Goal: Task Accomplishment & Management: Manage account settings

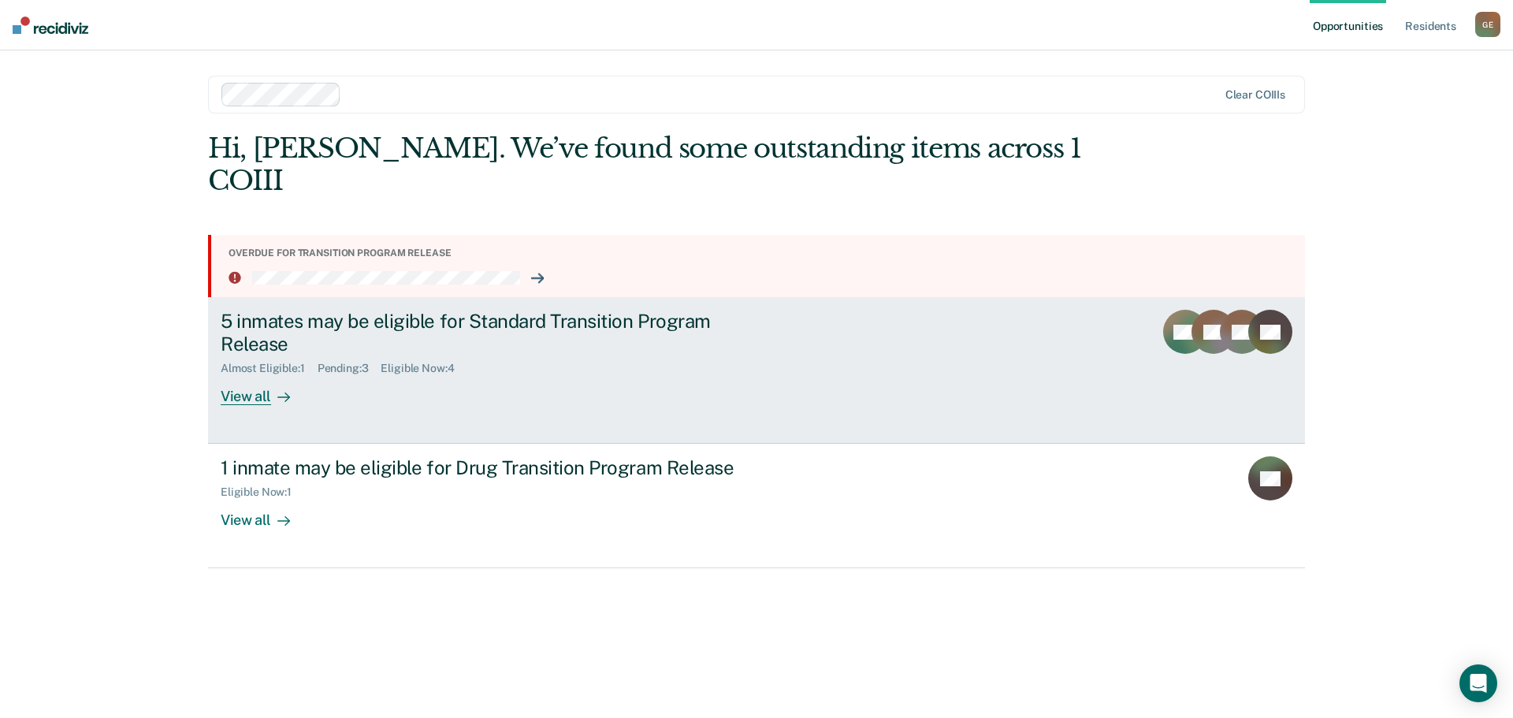
click at [261, 396] on div "View all" at bounding box center [265, 390] width 88 height 31
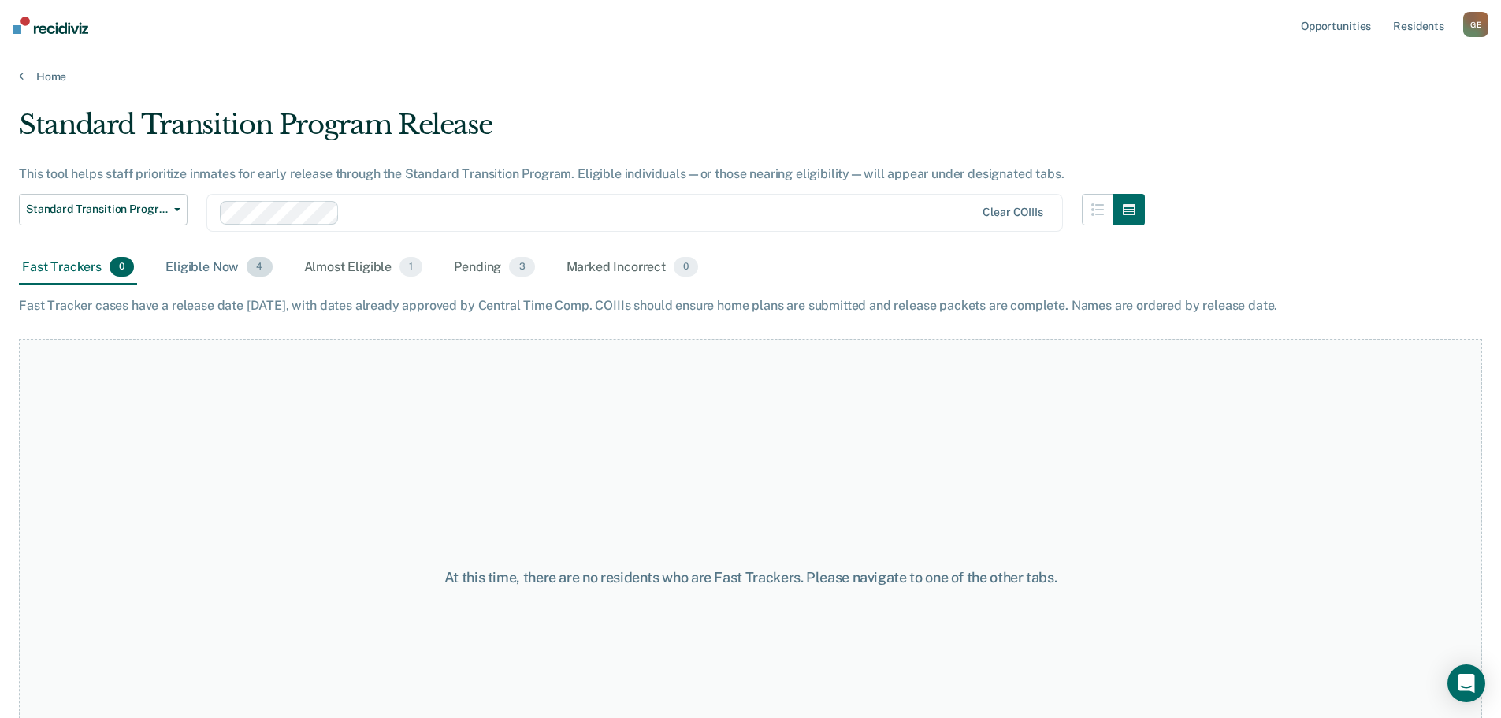
drag, startPoint x: 238, startPoint y: 249, endPoint x: 226, endPoint y: 254, distance: 12.7
click at [233, 249] on div "Standard Transition Program Release Standard Transition Program Release Drug Tr…" at bounding box center [582, 222] width 1126 height 57
click at [211, 272] on div "Eligible Now 4" at bounding box center [218, 268] width 113 height 35
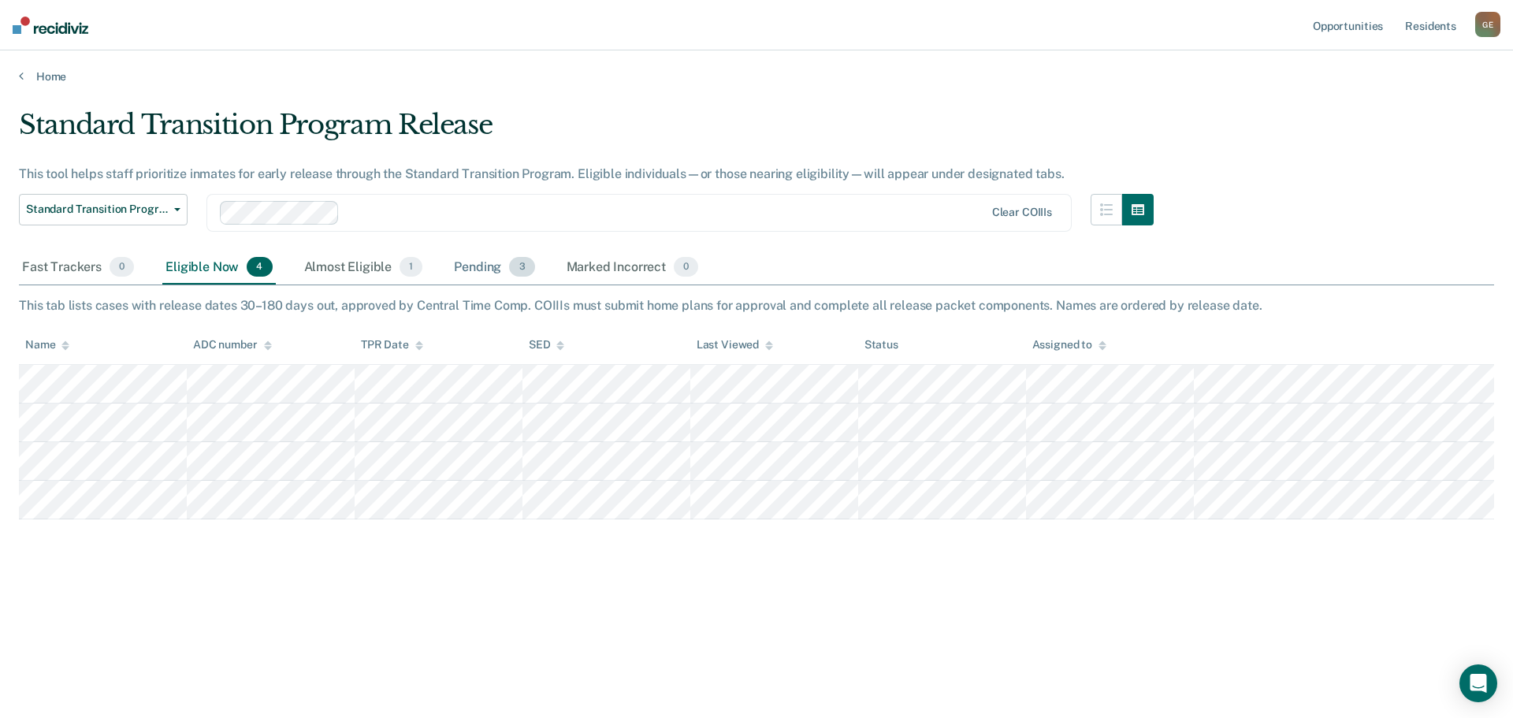
click at [466, 272] on div "Pending 3" at bounding box center [494, 268] width 87 height 35
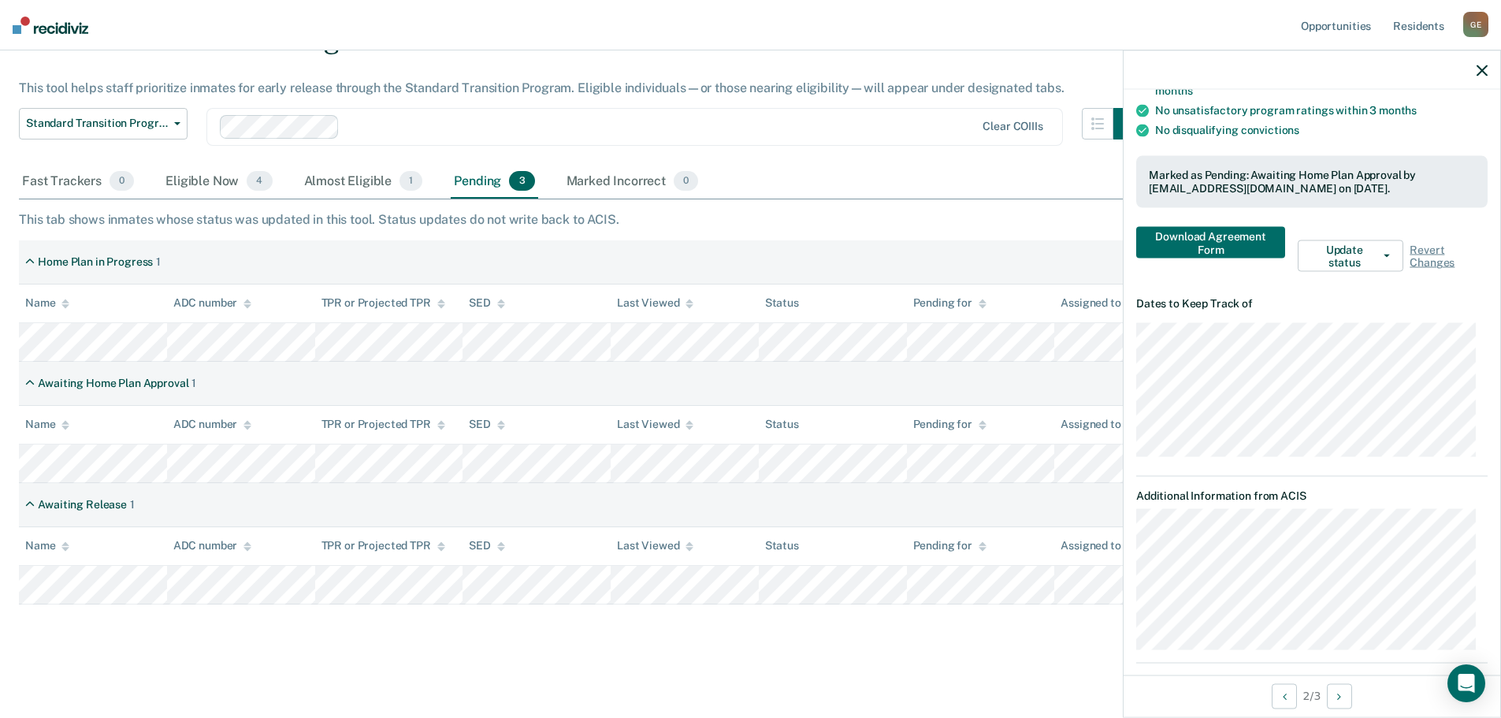
scroll to position [295, 0]
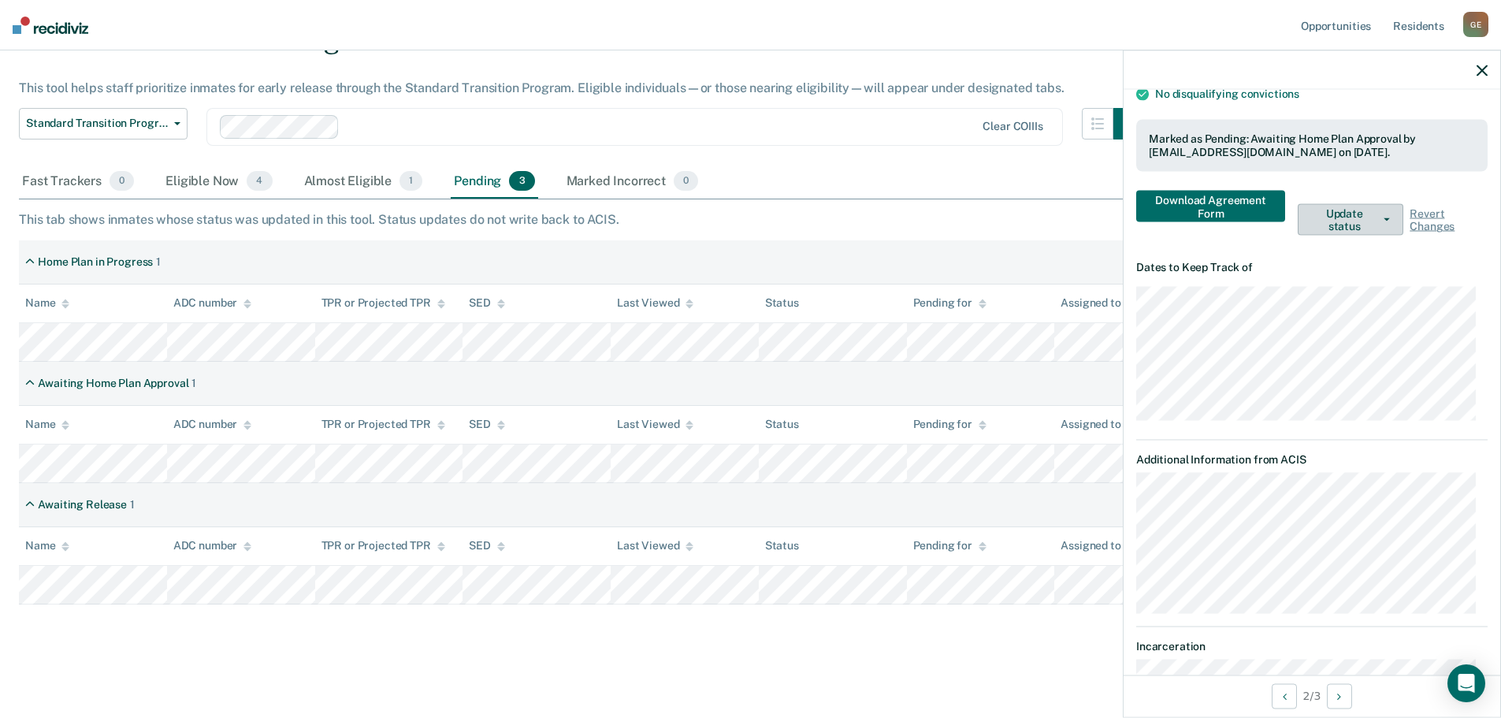
click at [1355, 229] on button "Update status" at bounding box center [1351, 220] width 106 height 32
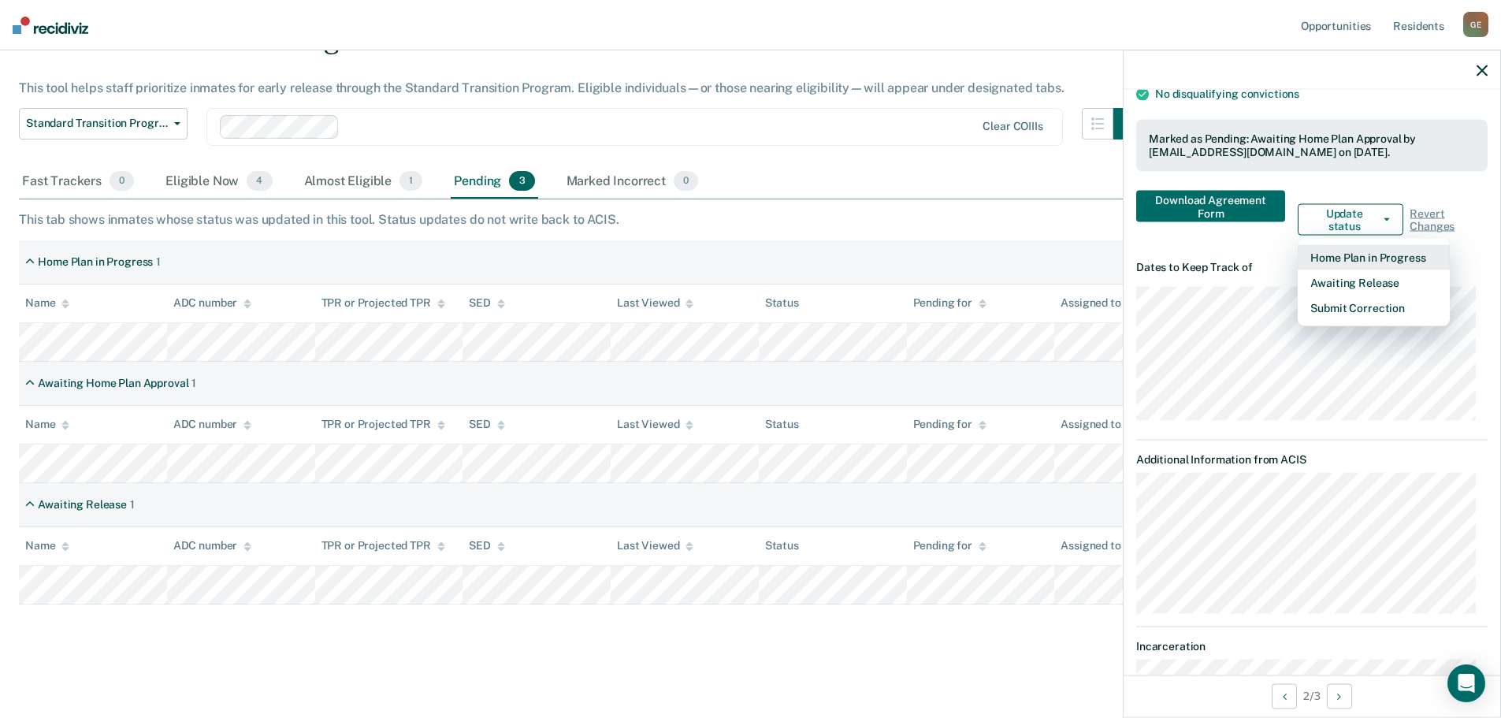
click at [1351, 256] on button "Home Plan in Progress" at bounding box center [1374, 257] width 152 height 25
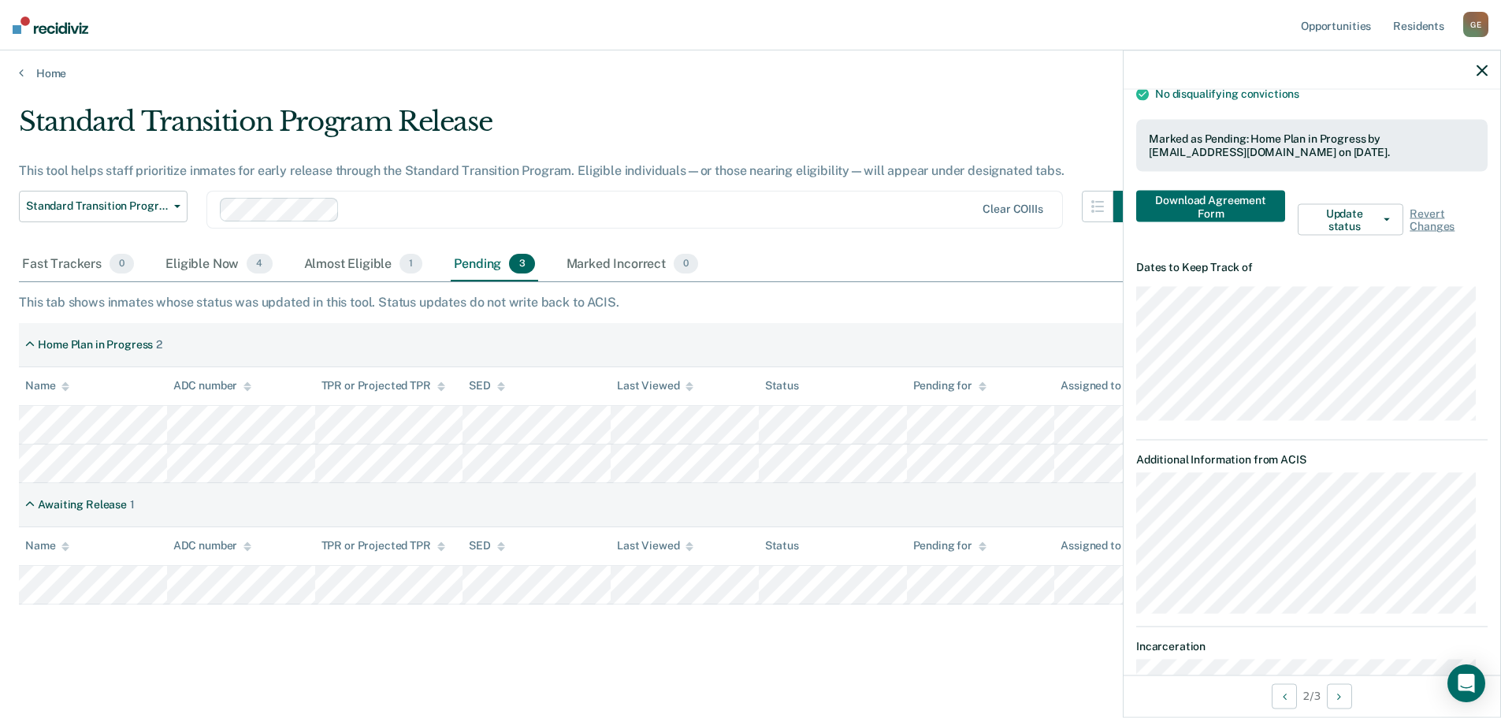
click at [1481, 71] on icon "button" at bounding box center [1482, 70] width 11 height 11
click at [1340, 225] on button "Update status" at bounding box center [1351, 220] width 106 height 32
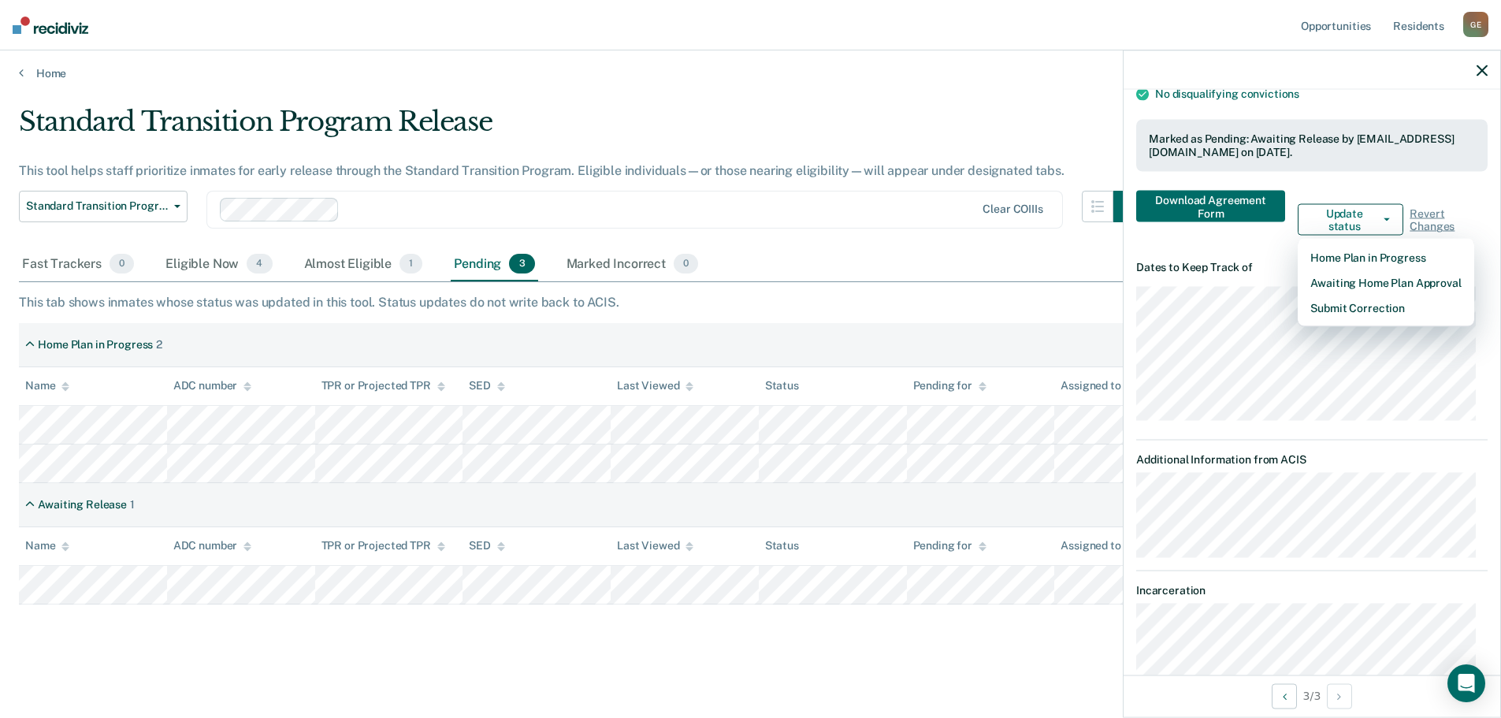
scroll to position [374, 0]
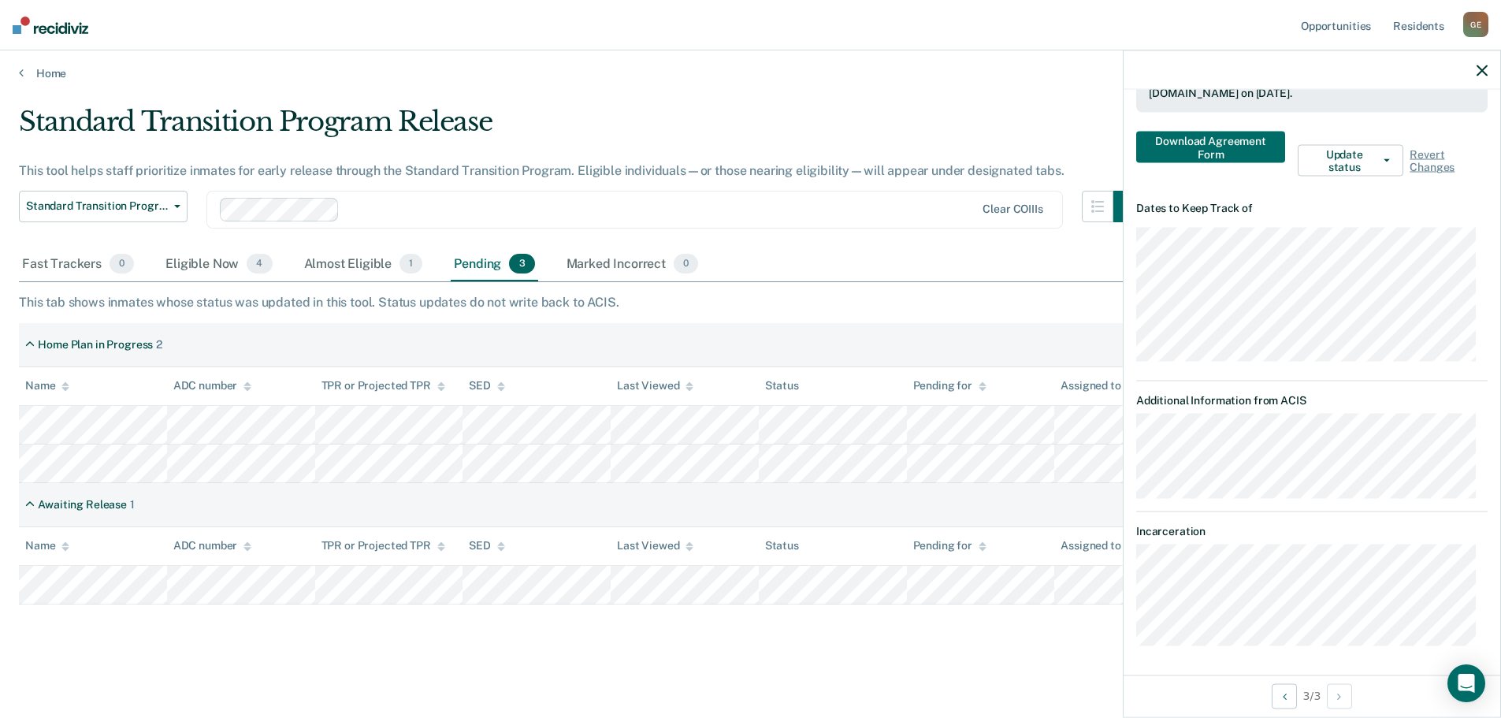
click at [1483, 69] on icon "button" at bounding box center [1482, 70] width 11 height 11
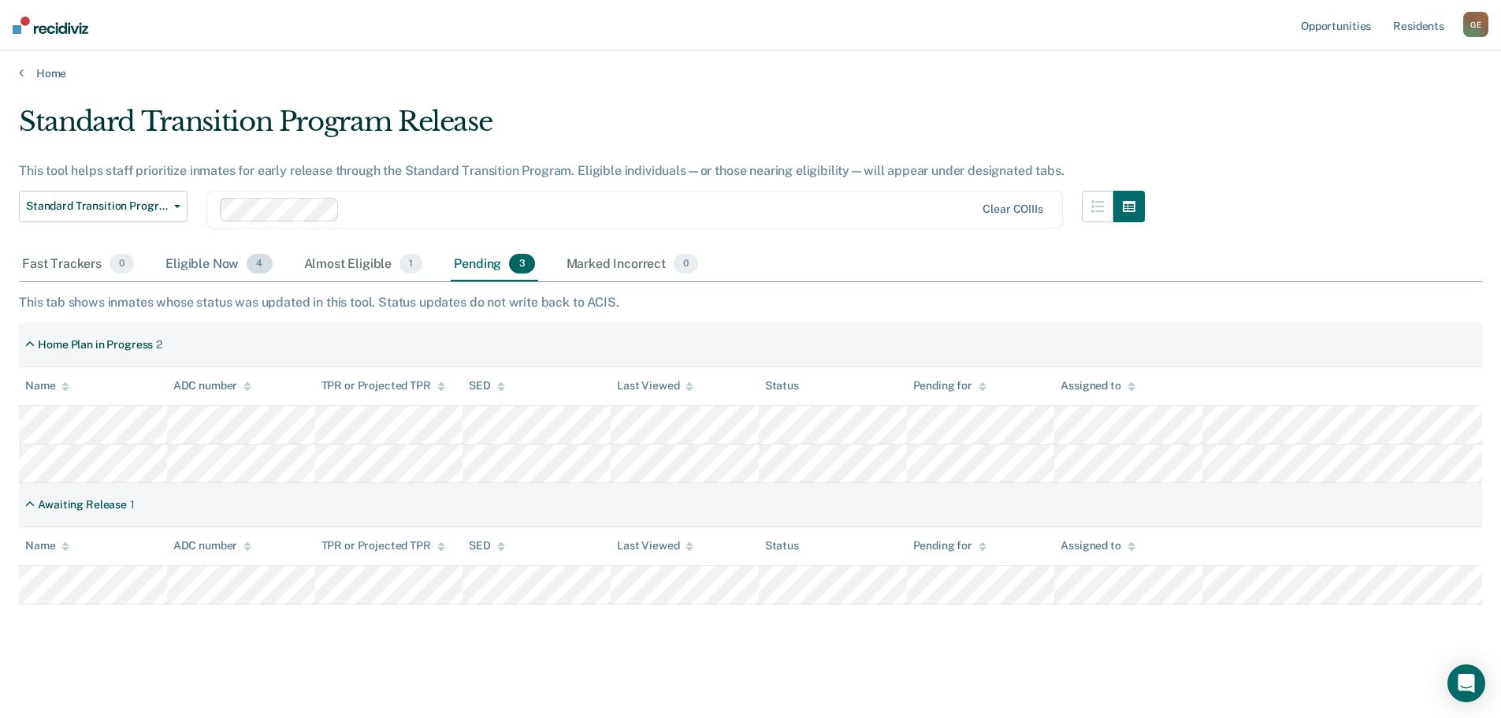
click at [203, 258] on div "Eligible Now 4" at bounding box center [218, 264] width 113 height 35
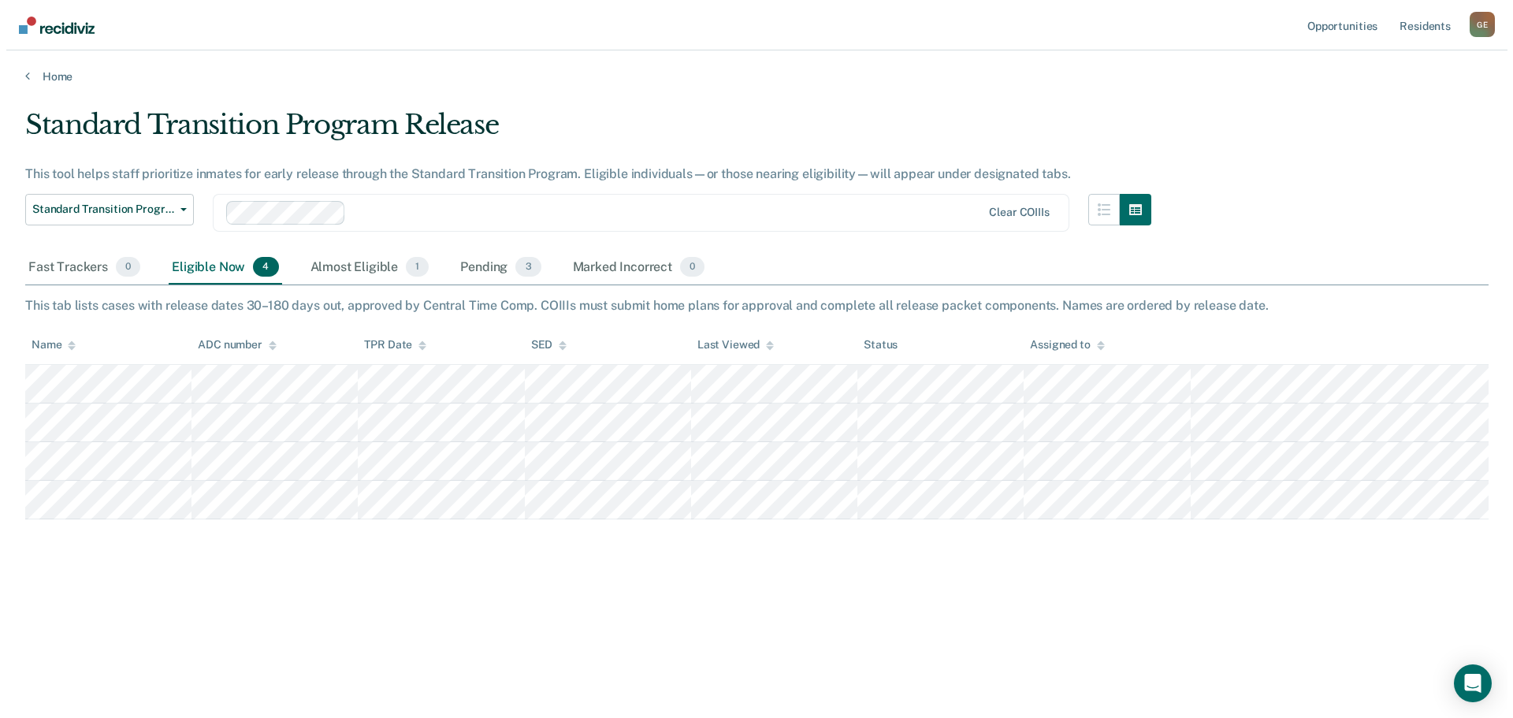
scroll to position [0, 0]
click at [25, 76] on link "Home" at bounding box center [756, 76] width 1475 height 14
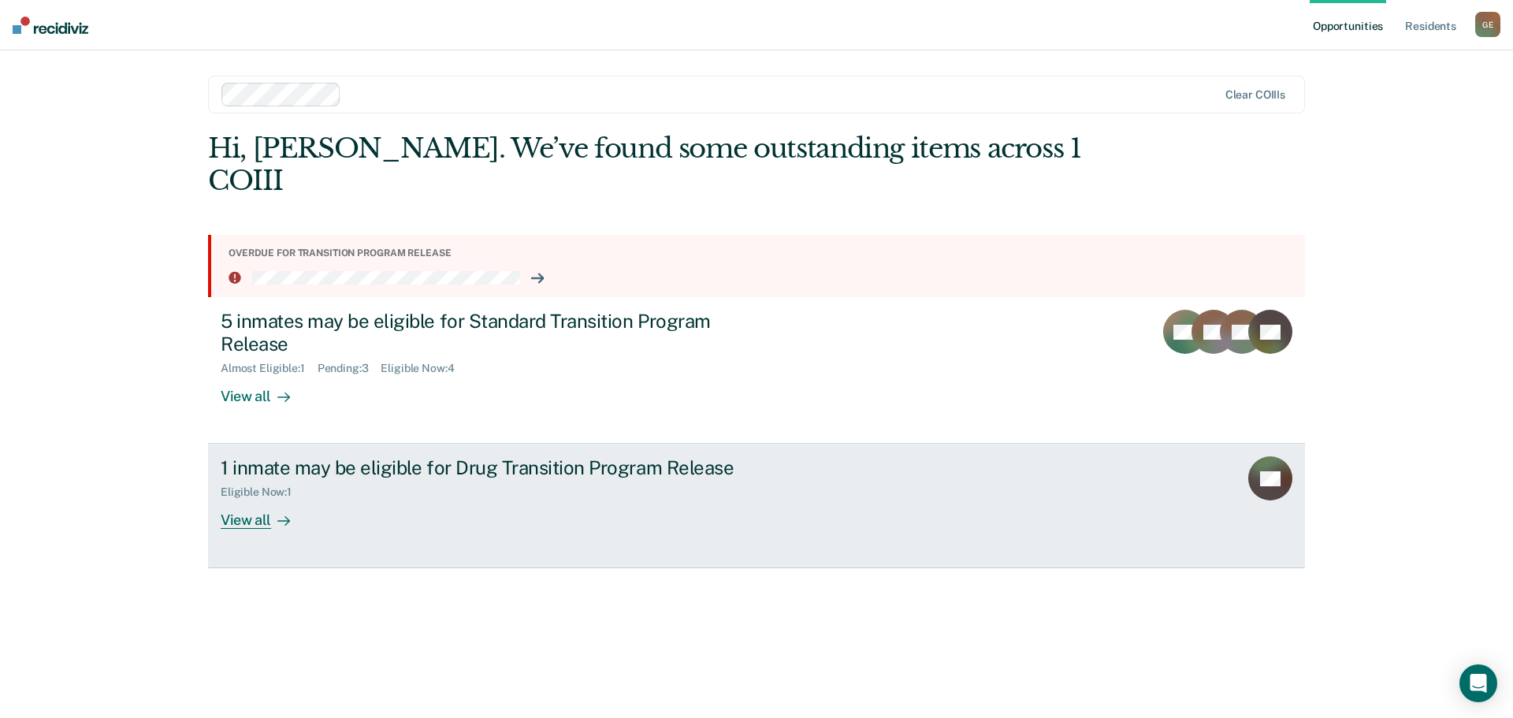
click at [225, 518] on div "View all" at bounding box center [265, 514] width 88 height 31
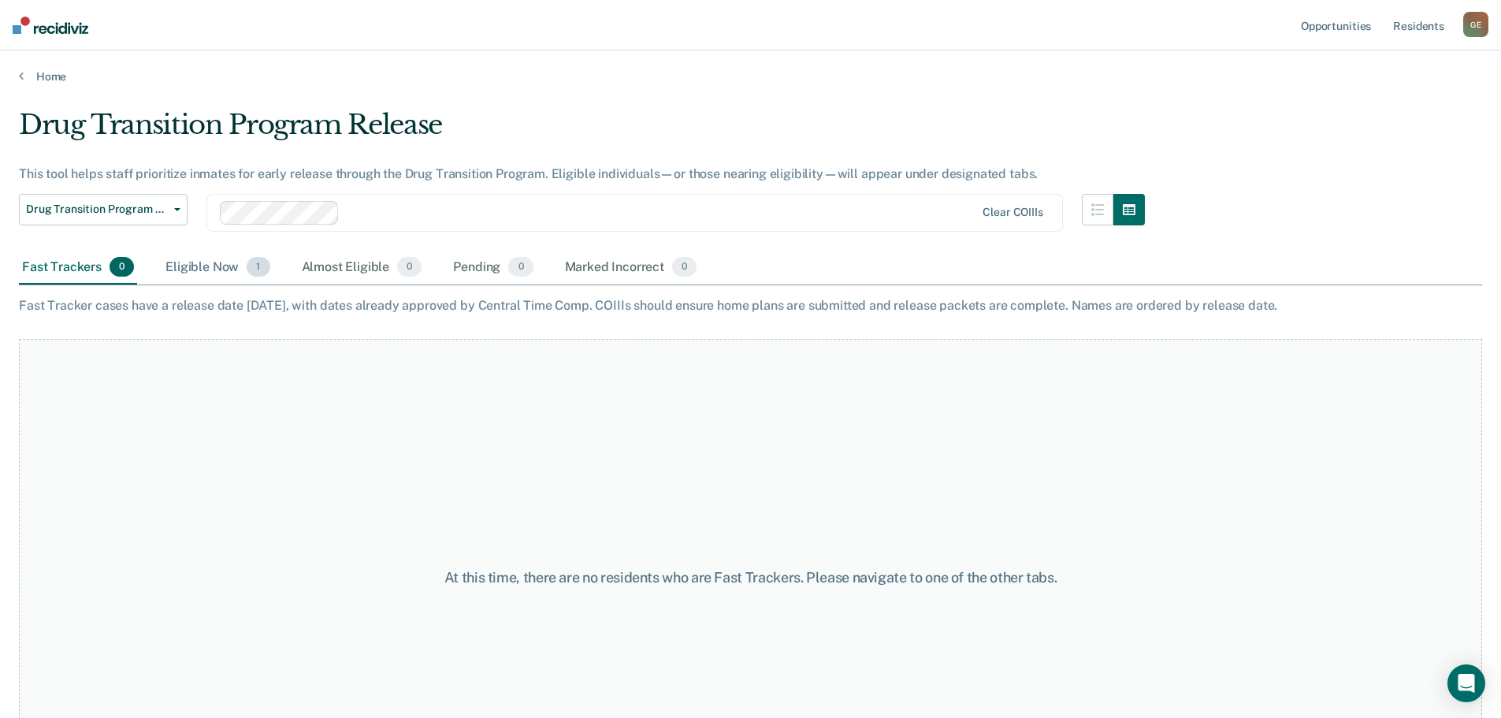
click at [211, 270] on div "Eligible Now 1" at bounding box center [217, 268] width 110 height 35
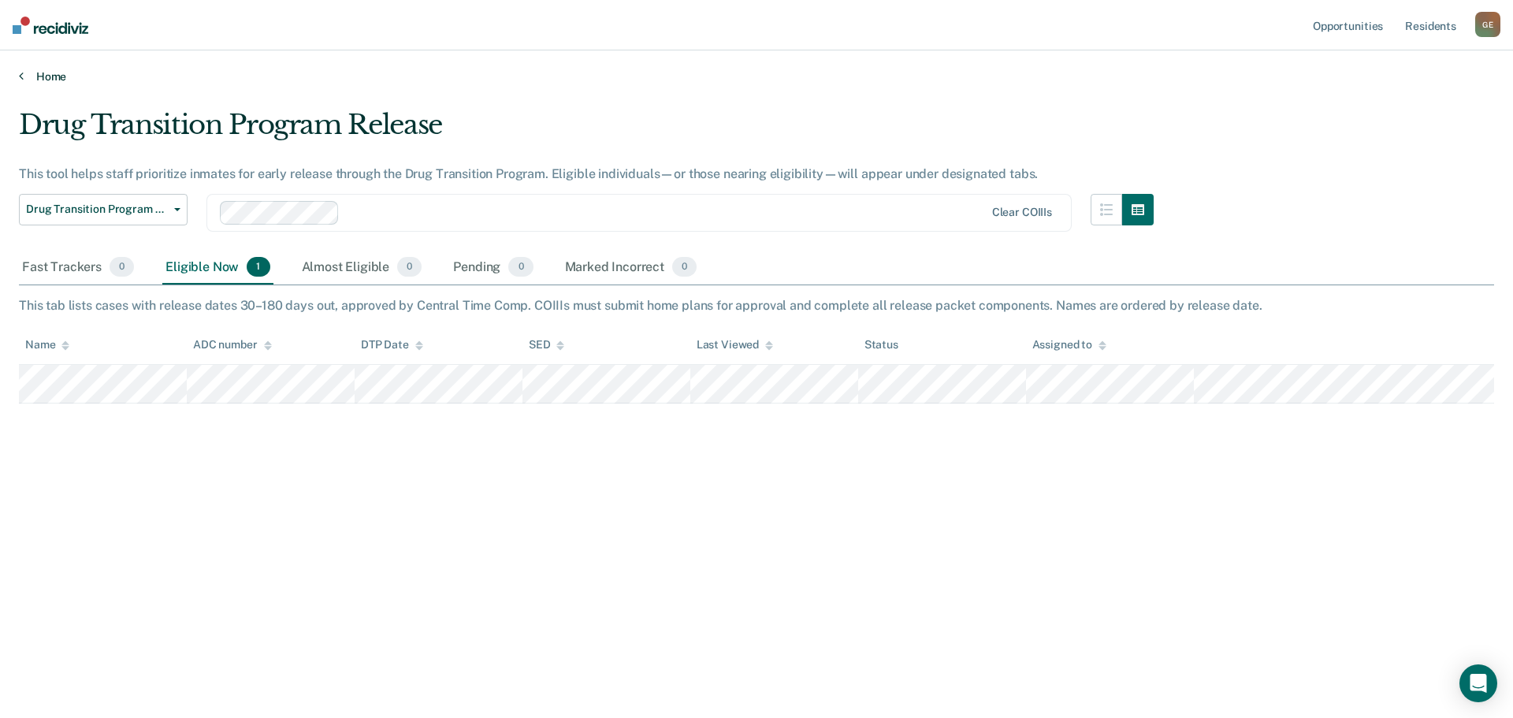
click at [43, 81] on link "Home" at bounding box center [756, 76] width 1475 height 14
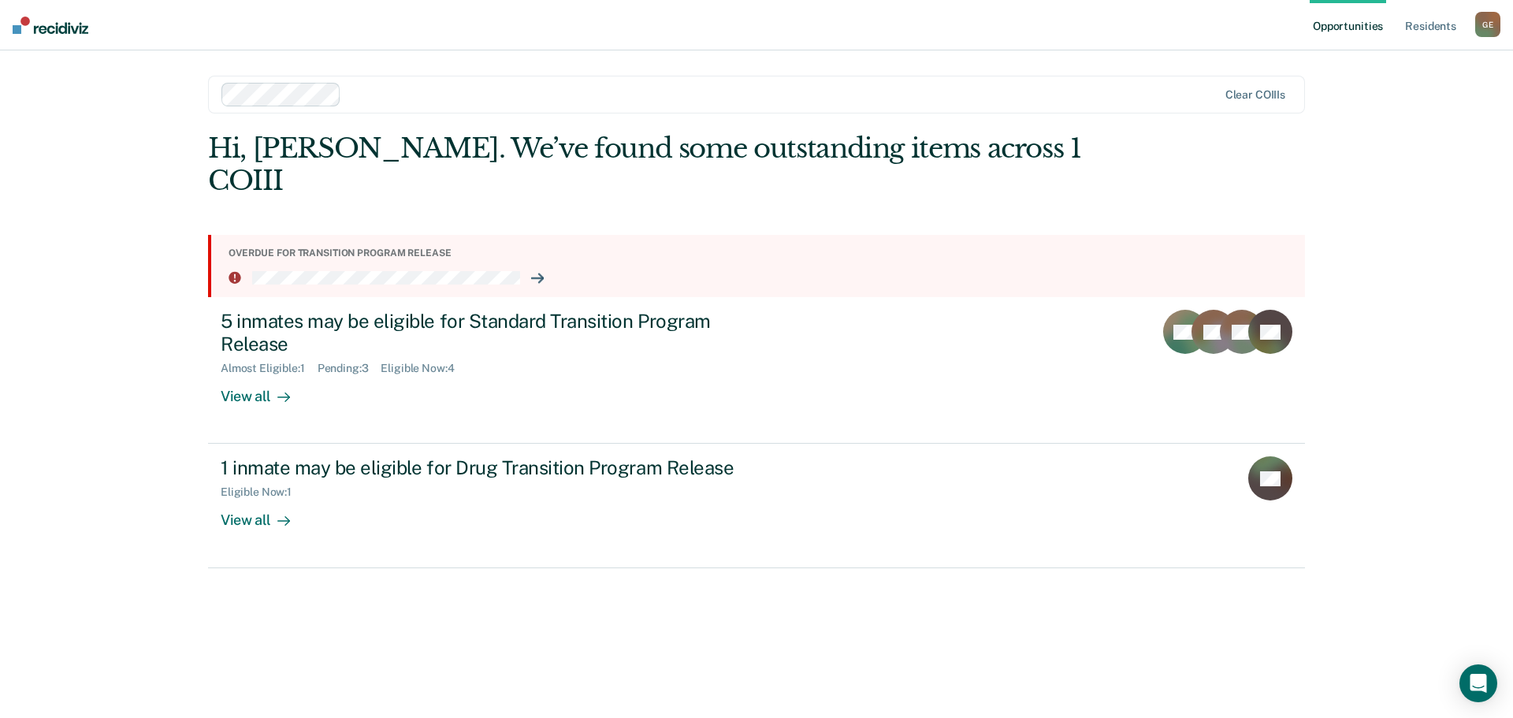
click at [526, 275] on li at bounding box center [761, 277] width 1064 height 13
click at [541, 280] on icon at bounding box center [541, 278] width 4 height 9
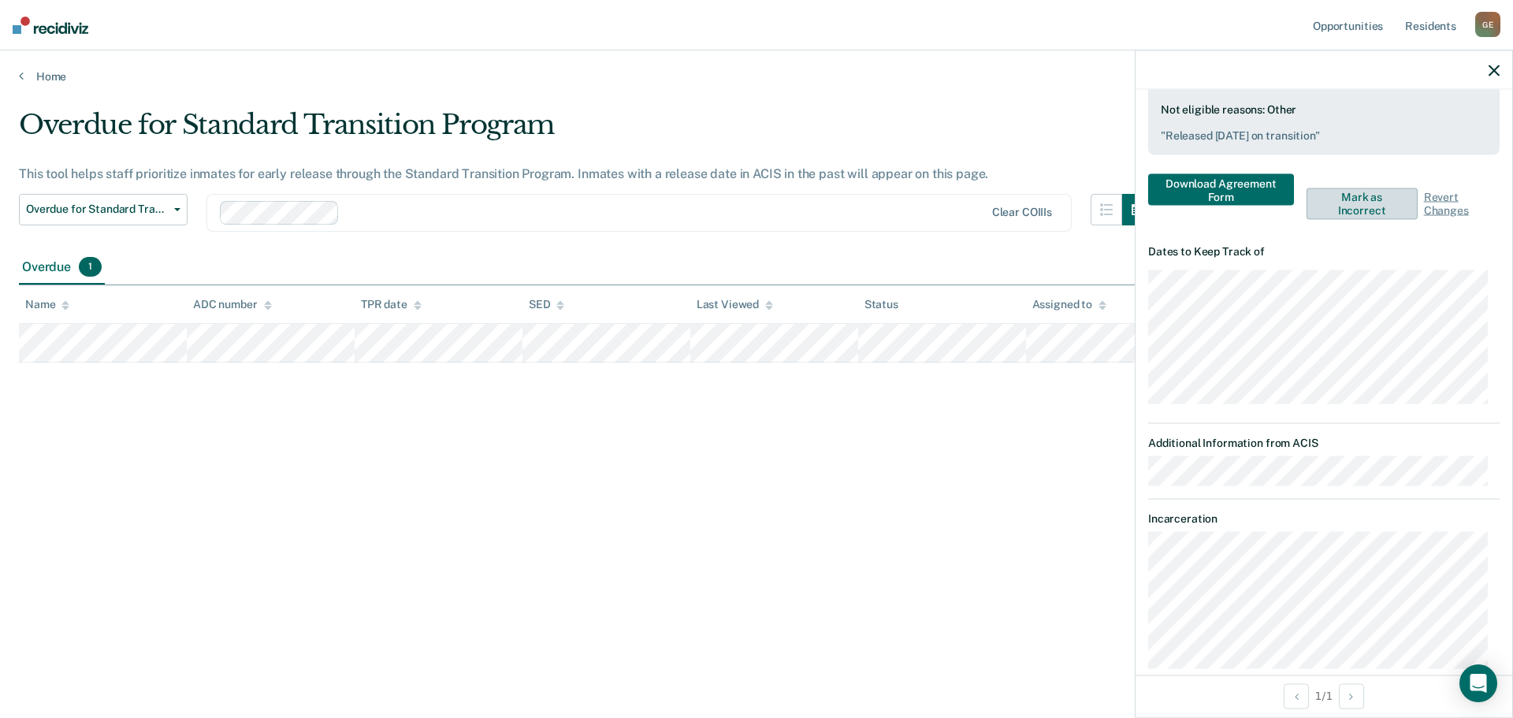
scroll to position [473, 0]
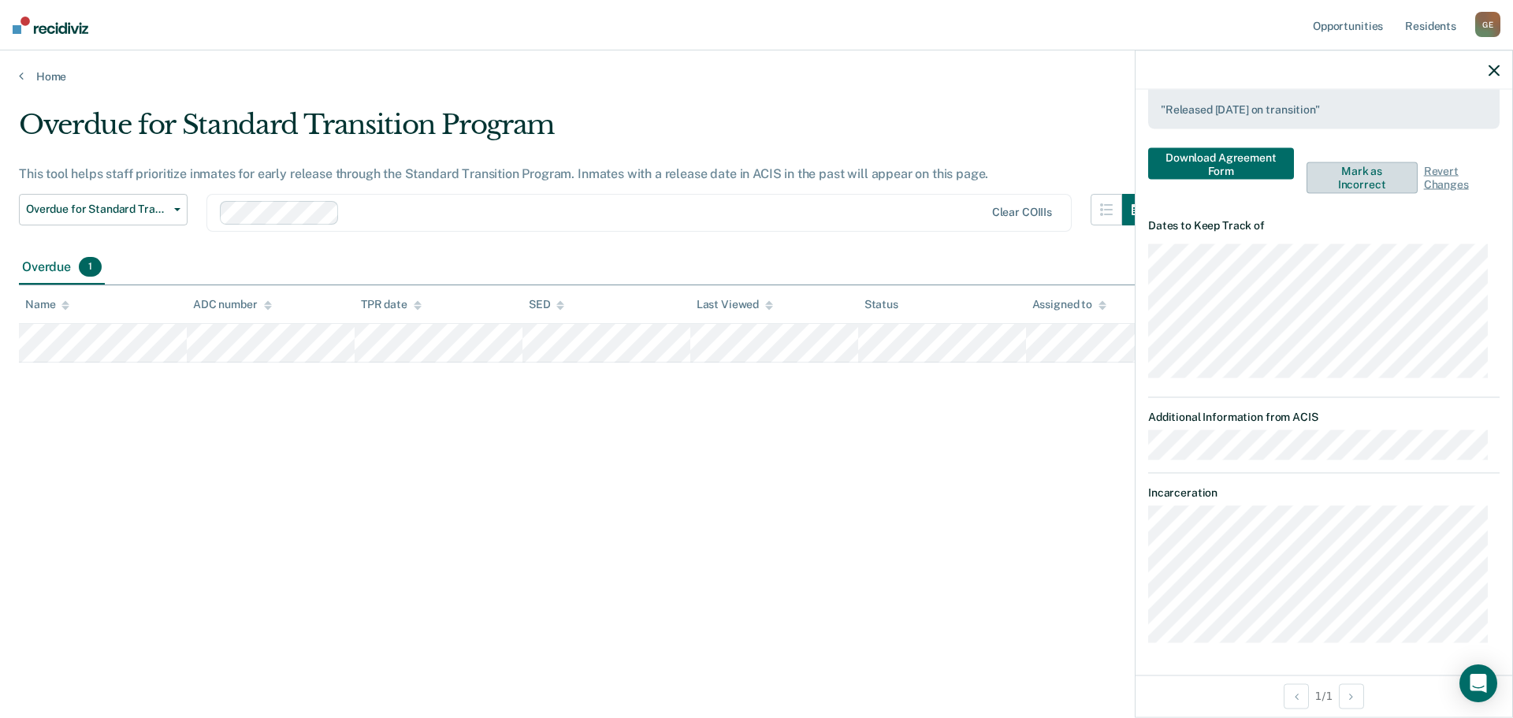
click at [1373, 193] on button "Mark as Incorrect" at bounding box center [1361, 178] width 111 height 32
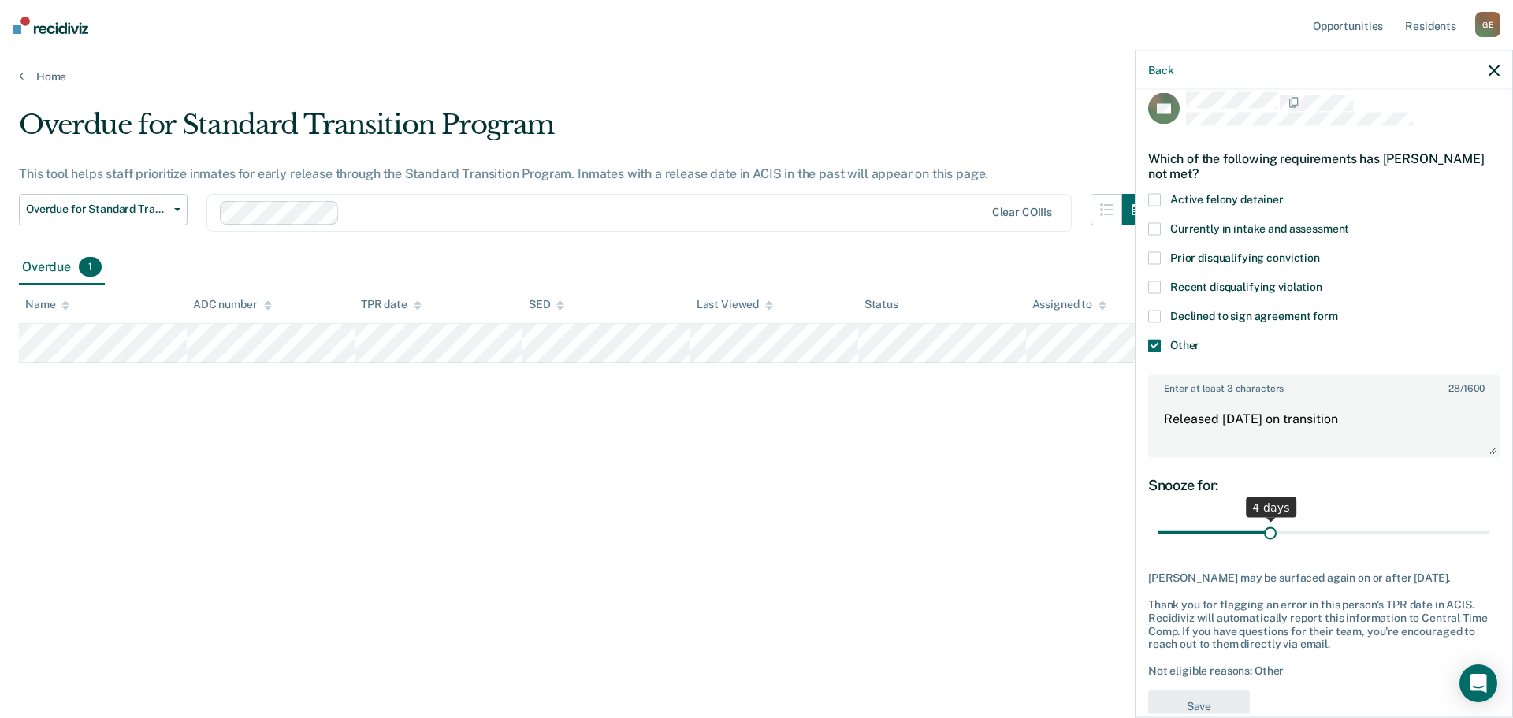
scroll to position [0, 0]
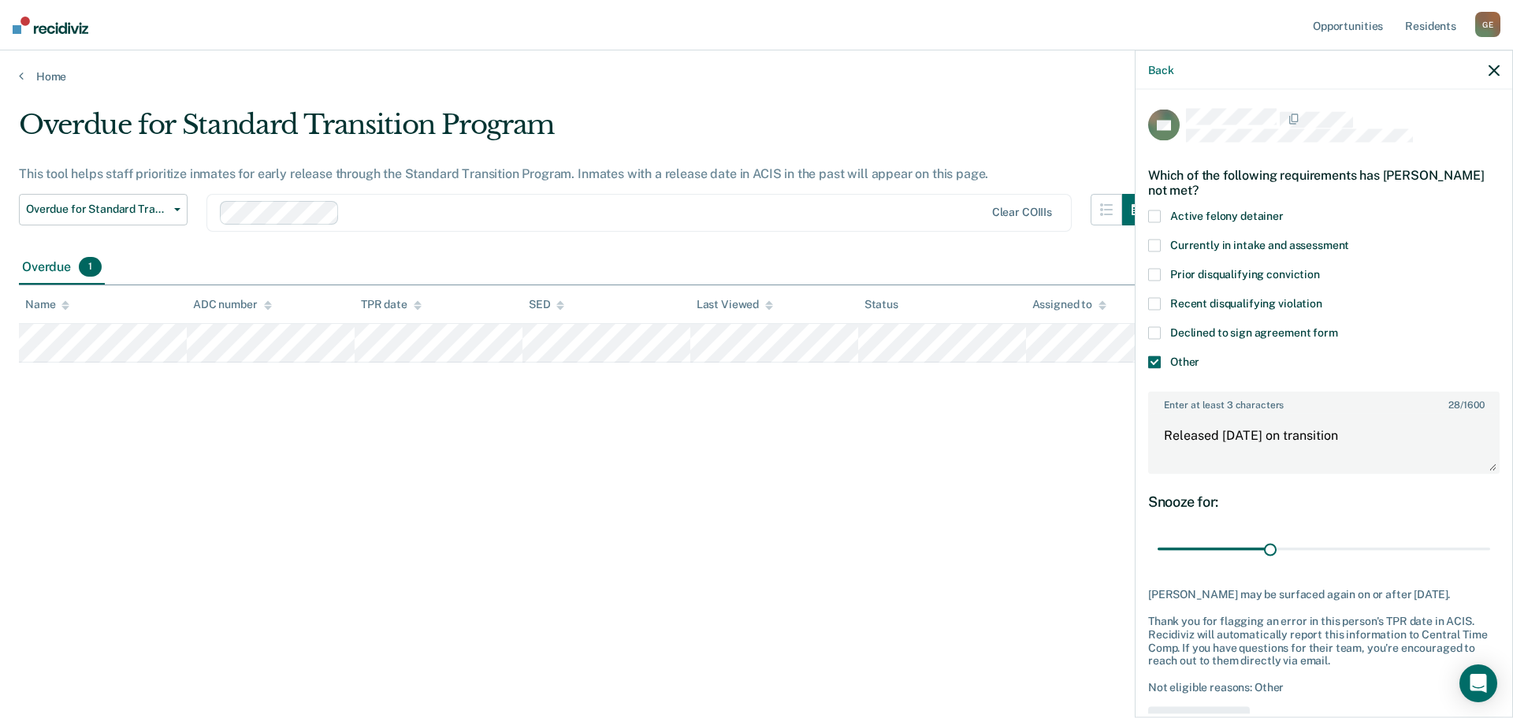
click at [1499, 68] on icon "button" at bounding box center [1494, 70] width 11 height 11
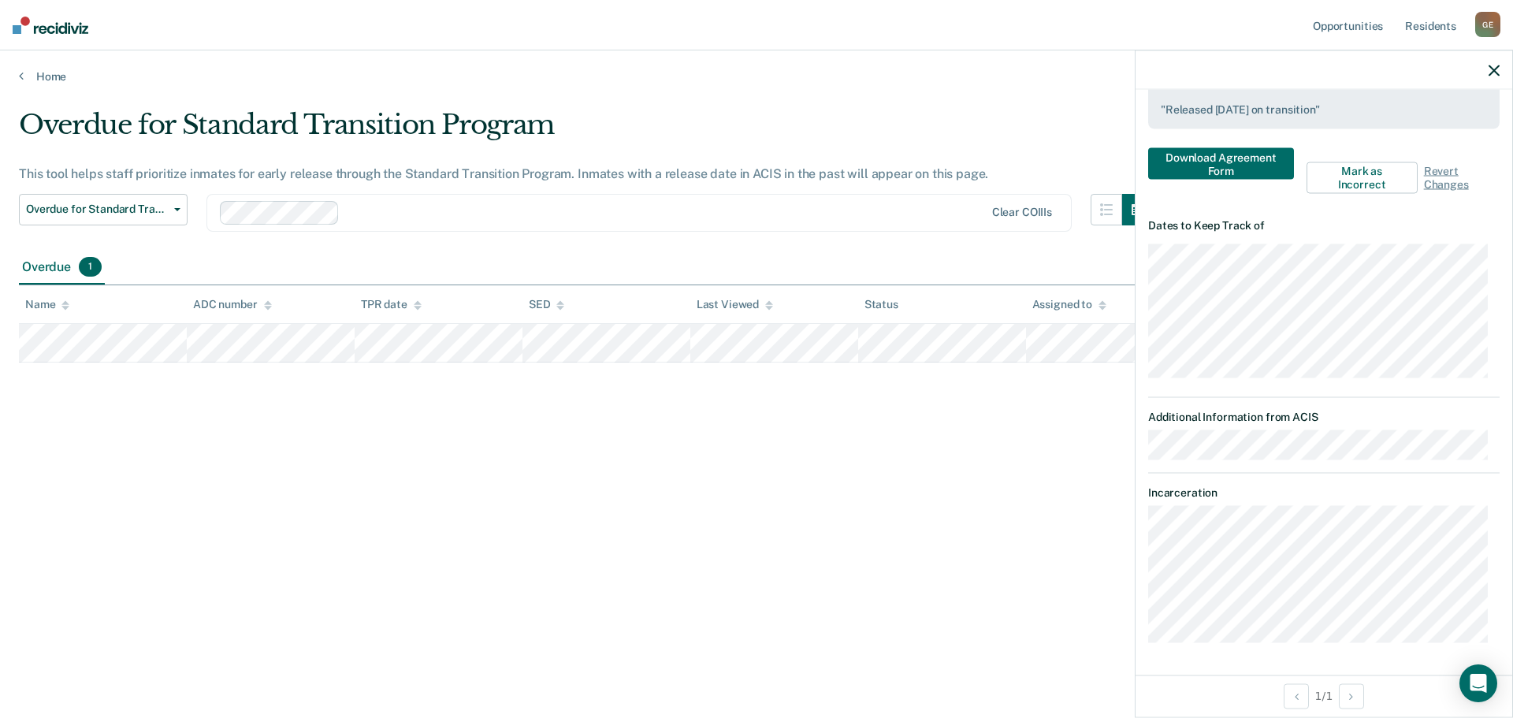
scroll to position [486, 0]
click at [1440, 182] on span "Revert Changes" at bounding box center [1462, 177] width 76 height 27
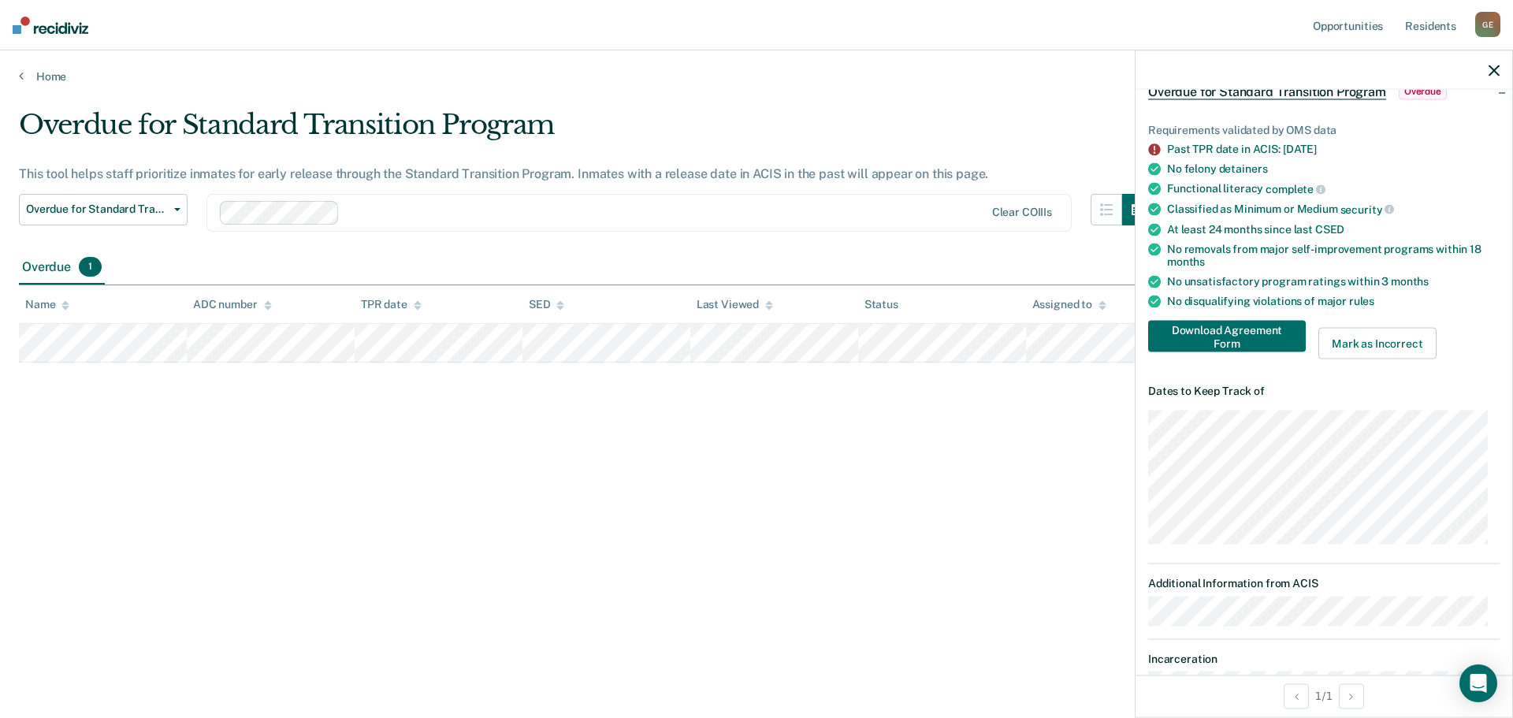
scroll to position [0, 0]
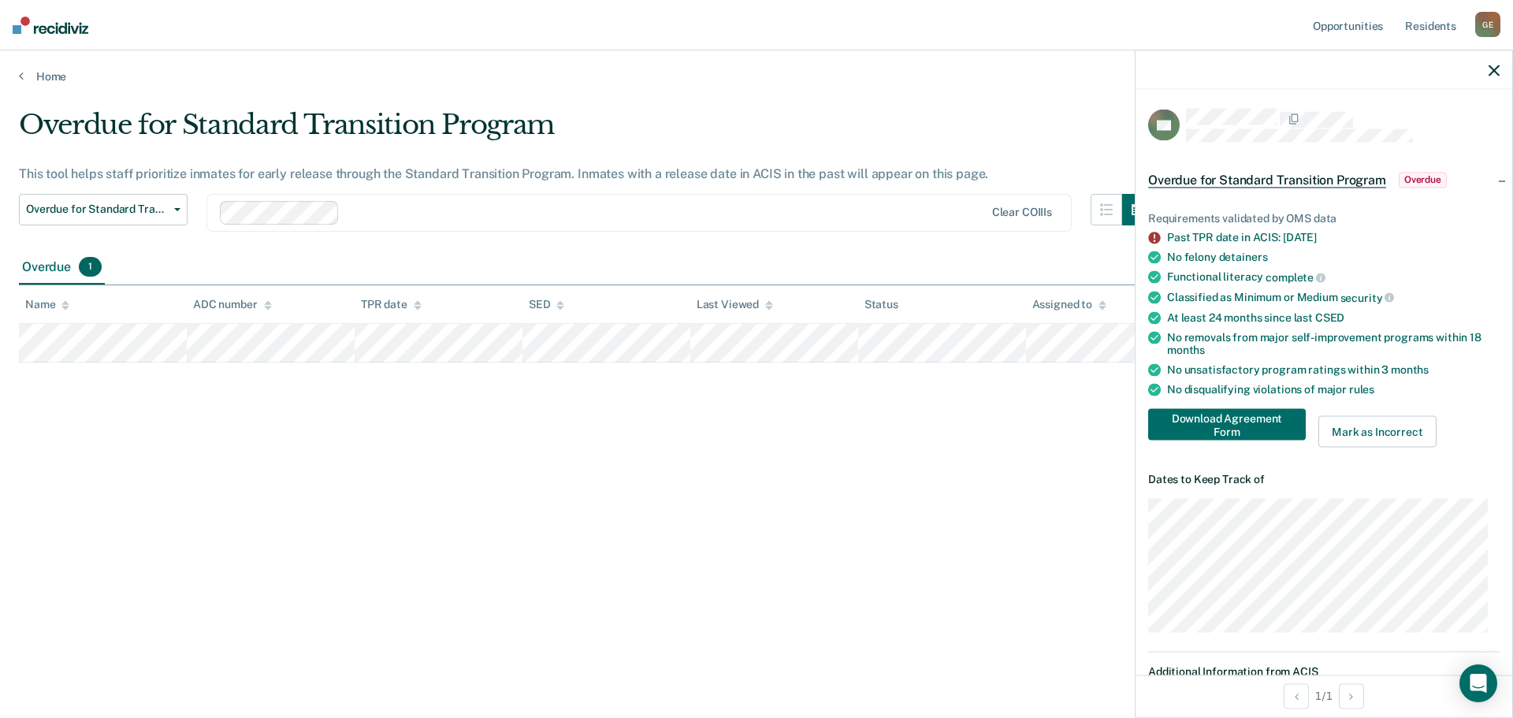
click at [1496, 180] on div "Overdue for Standard Transition Program Overdue" at bounding box center [1324, 179] width 377 height 50
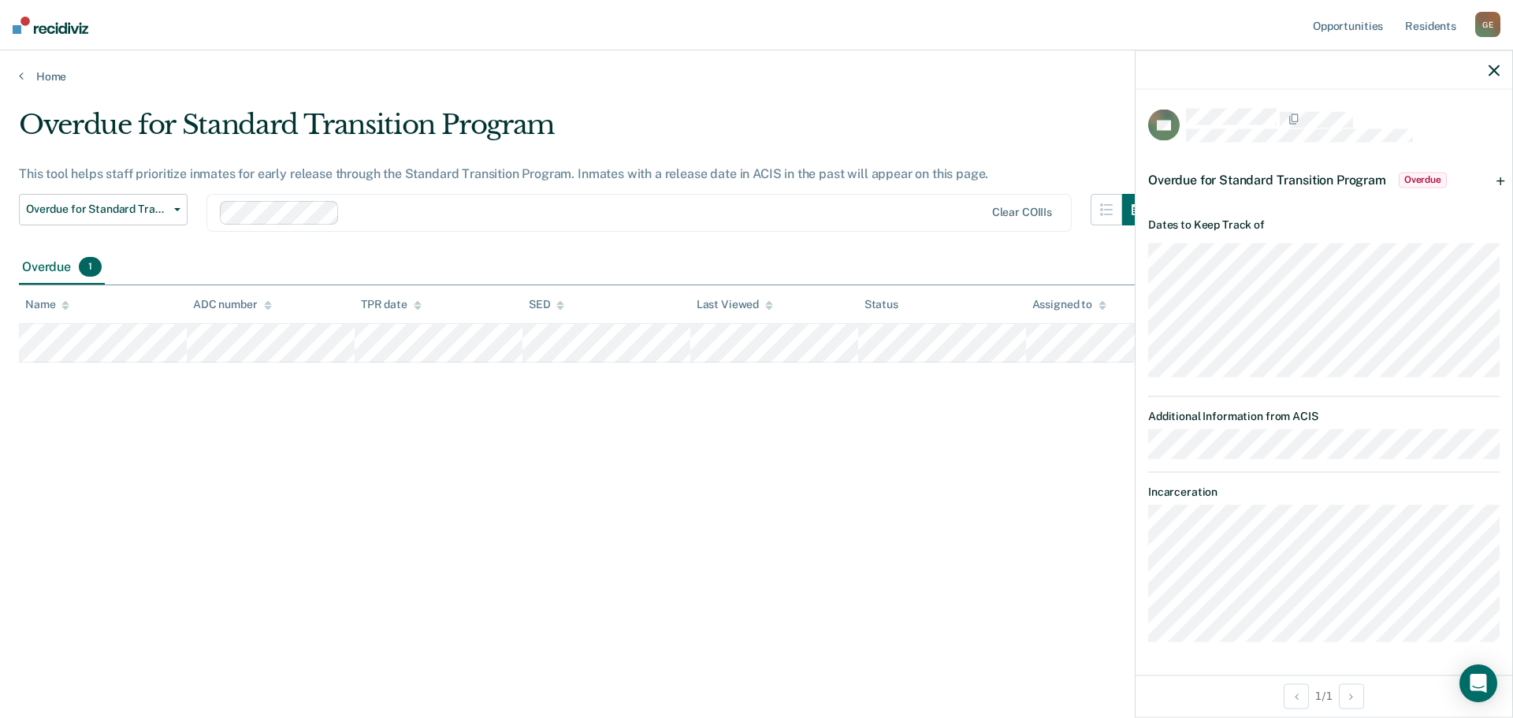
click at [1497, 179] on div "Overdue for Standard Transition Program Overdue" at bounding box center [1324, 179] width 377 height 50
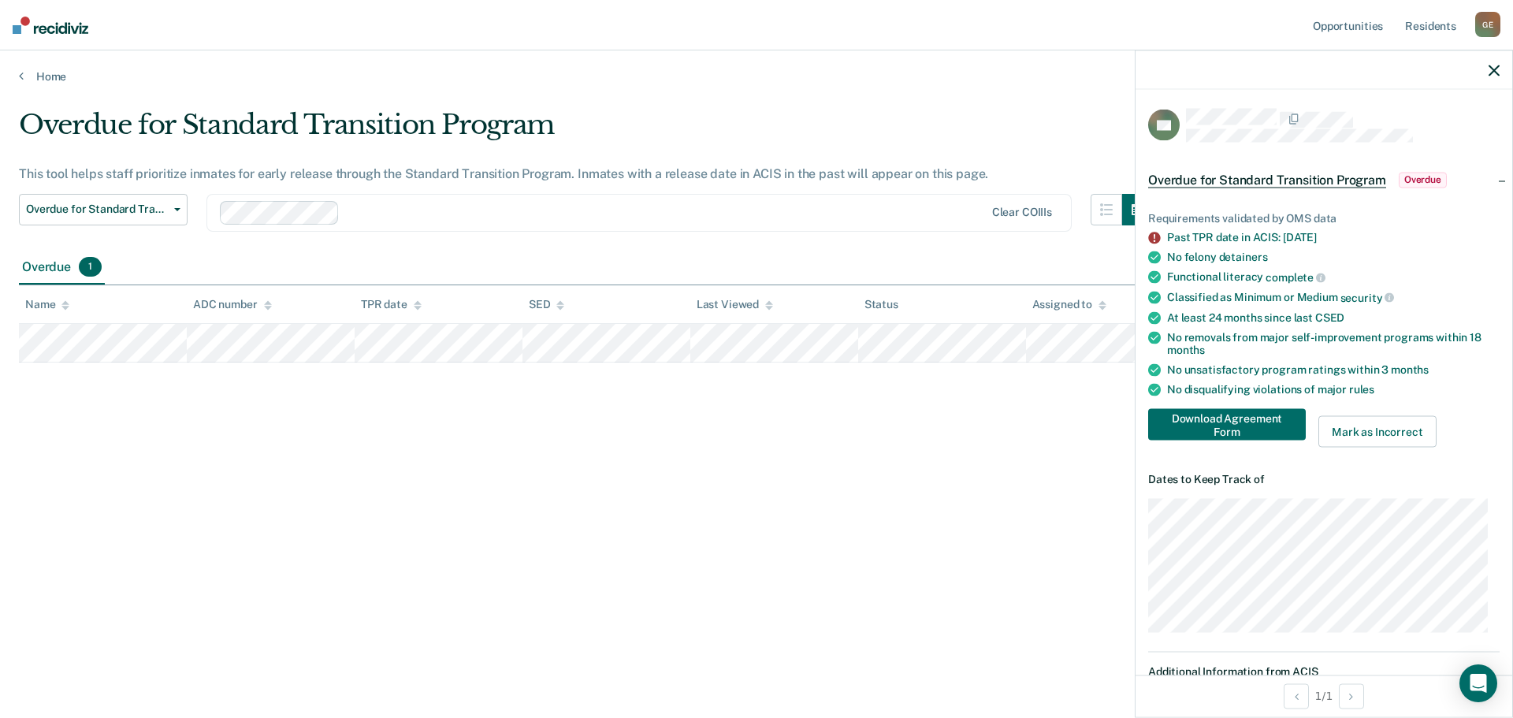
click at [1492, 66] on icon "button" at bounding box center [1494, 70] width 11 height 11
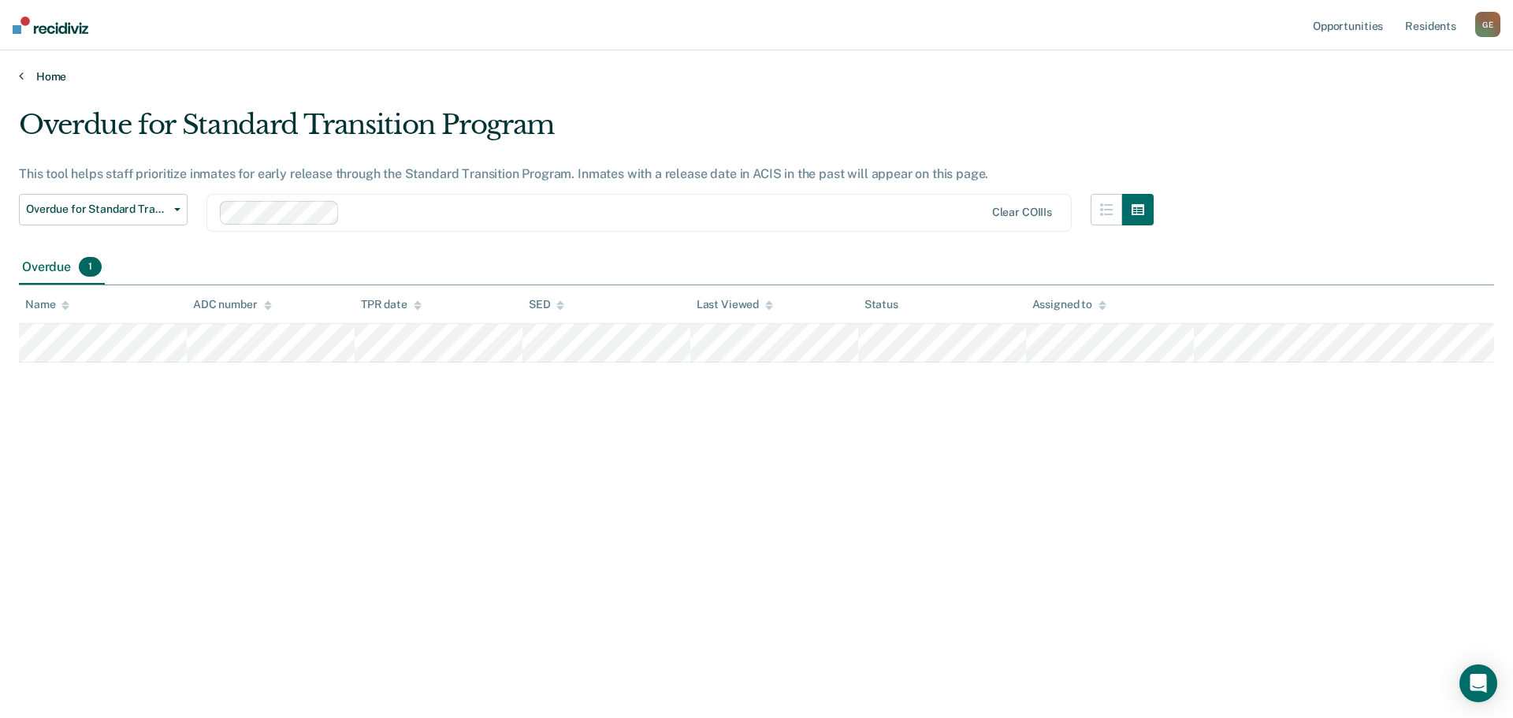
click at [40, 76] on link "Home" at bounding box center [756, 76] width 1475 height 14
